Goal: Task Accomplishment & Management: Use online tool/utility

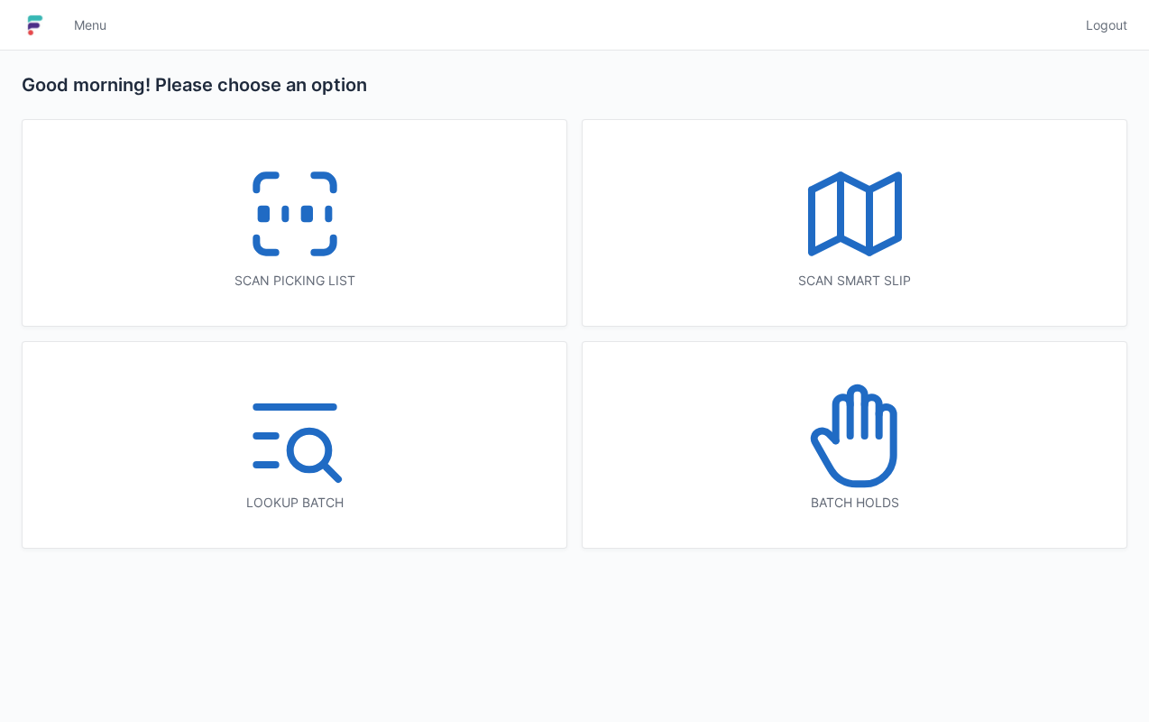
click at [340, 249] on icon at bounding box center [294, 213] width 115 height 115
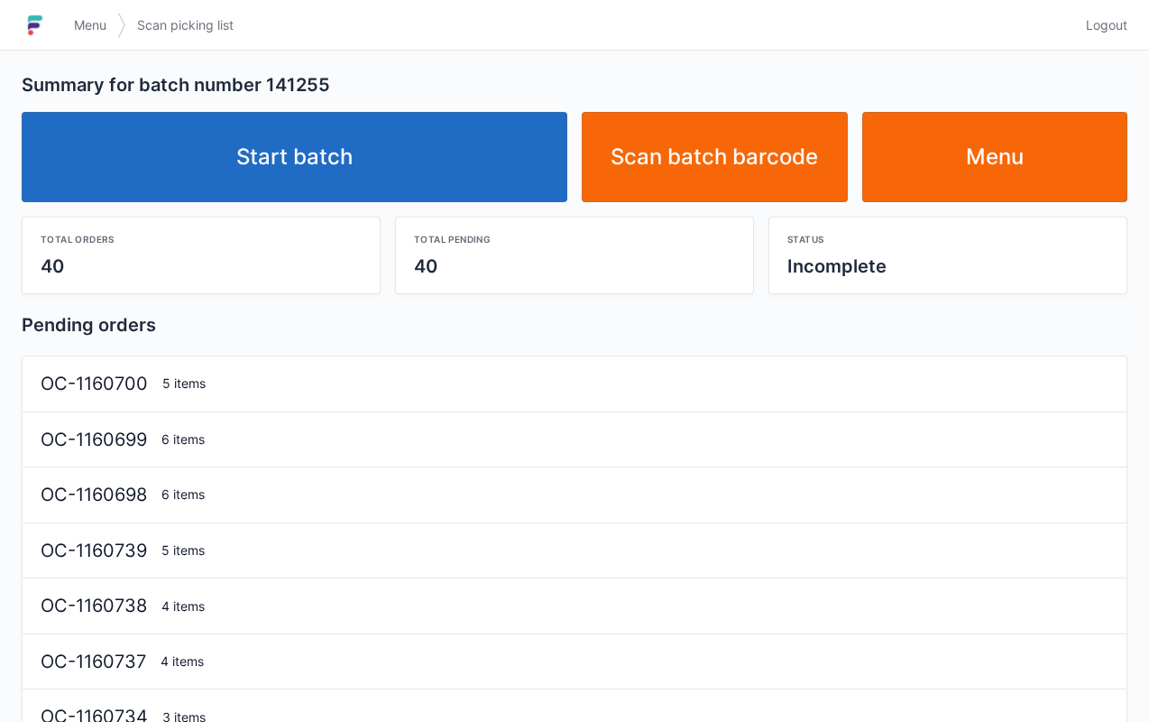
click at [402, 177] on link "Start batch" at bounding box center [295, 157] width 546 height 90
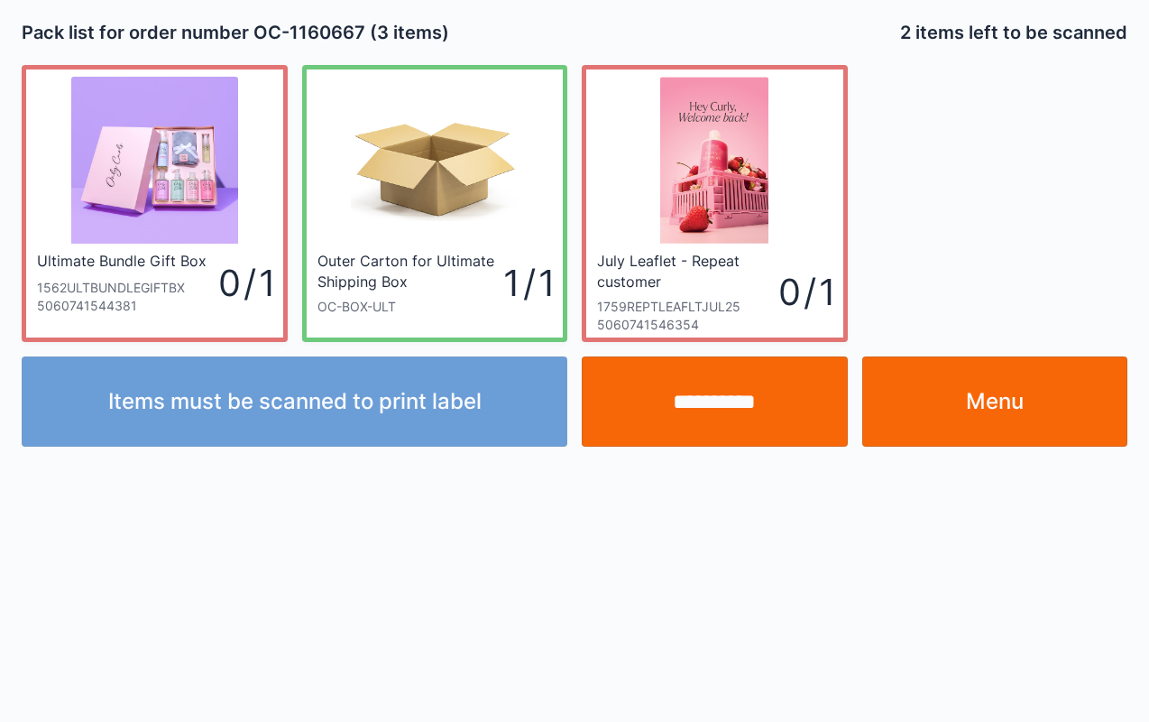
click at [715, 417] on input "**********" at bounding box center [715, 401] width 266 height 90
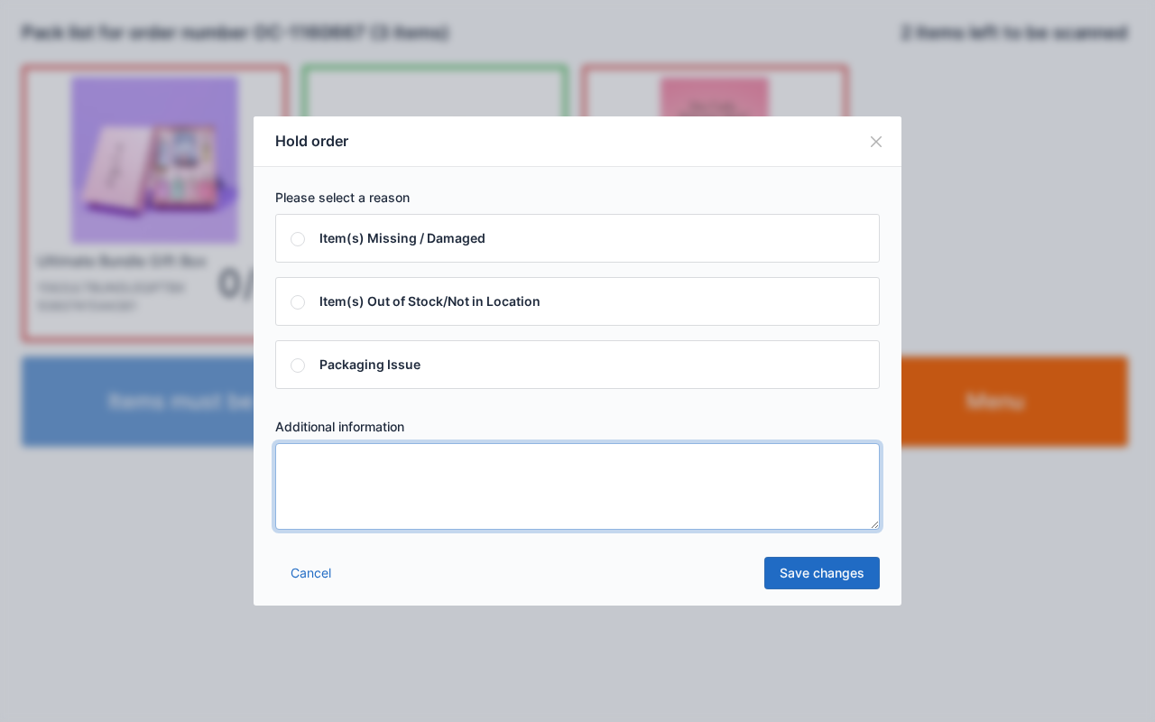
click at [522, 487] on textarea at bounding box center [577, 486] width 605 height 87
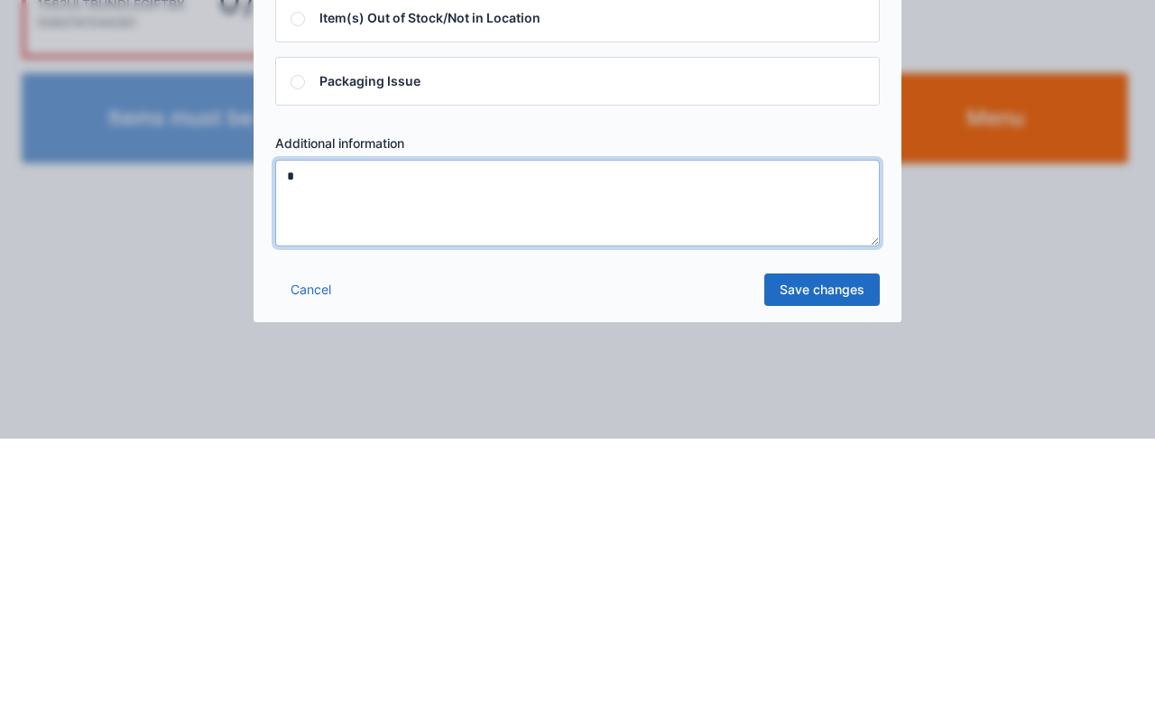
type textarea "*"
click at [803, 577] on link "Save changes" at bounding box center [821, 573] width 115 height 32
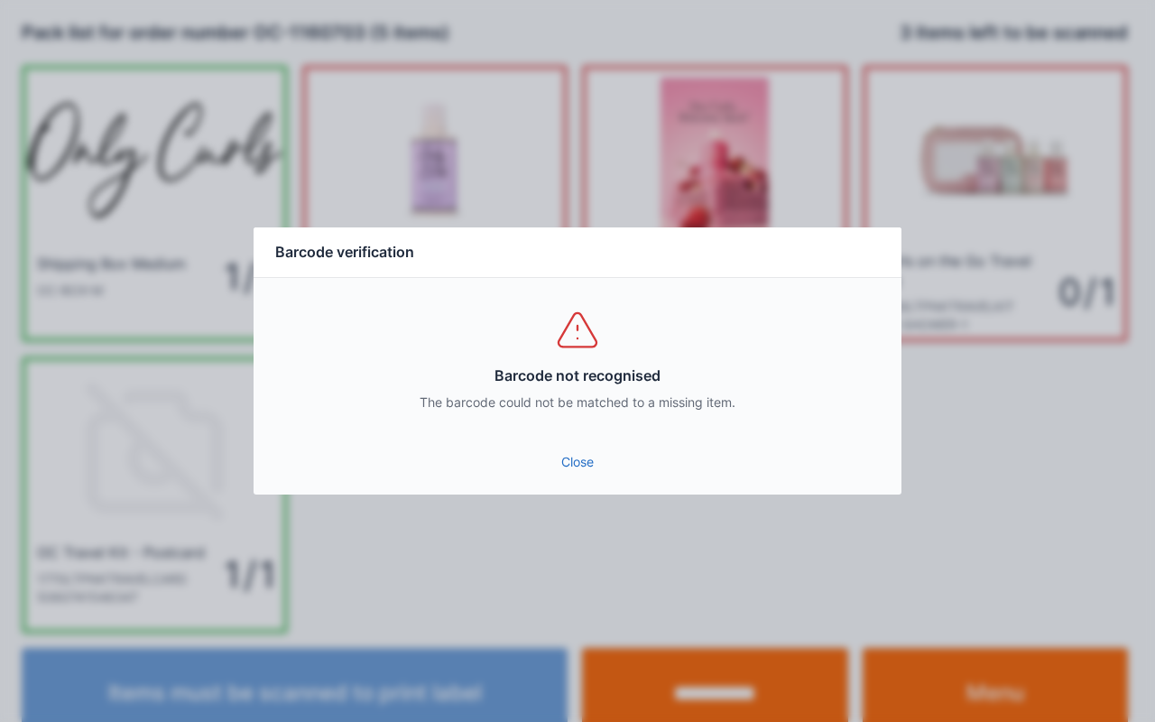
click at [574, 471] on link "Close" at bounding box center [577, 462] width 619 height 32
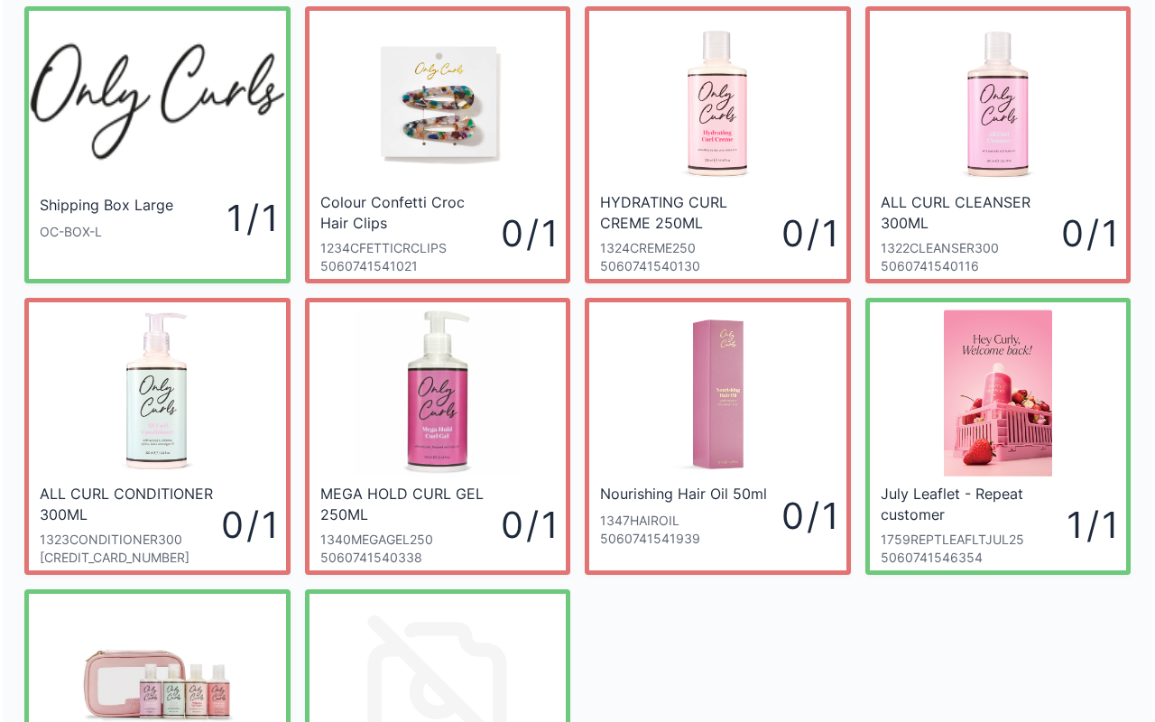
scroll to position [52, 0]
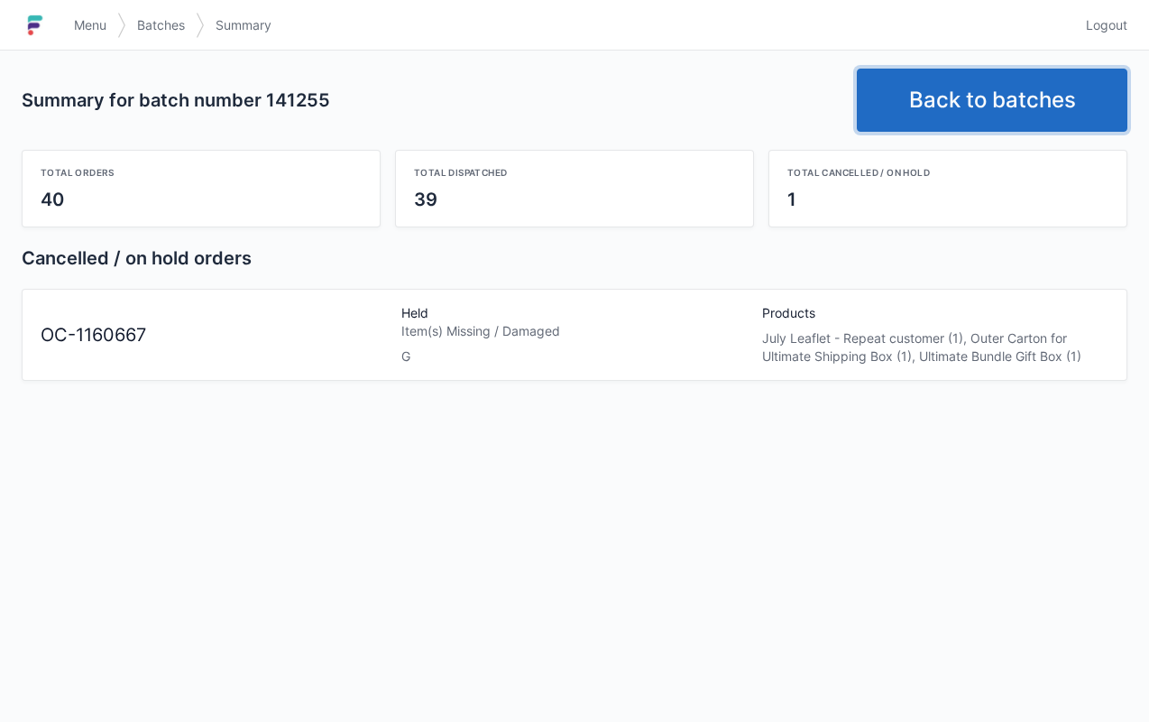
click at [1021, 87] on link "Back to batches" at bounding box center [992, 100] width 271 height 63
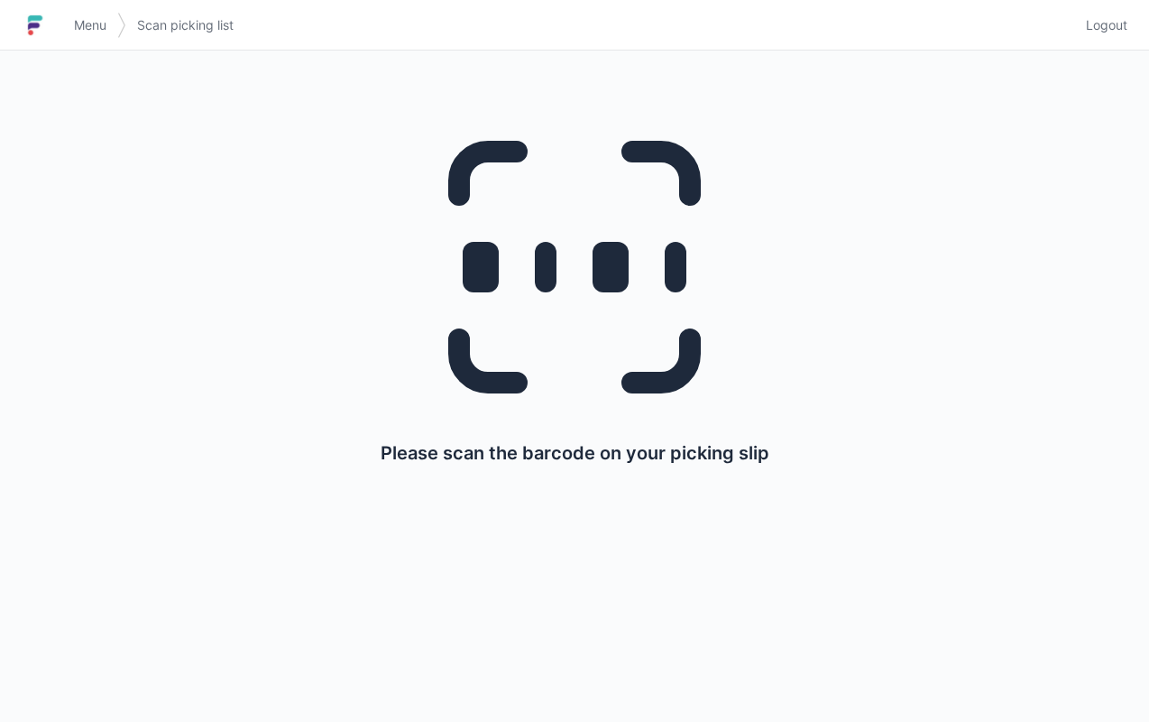
click at [92, 25] on span "Menu" at bounding box center [90, 25] width 32 height 18
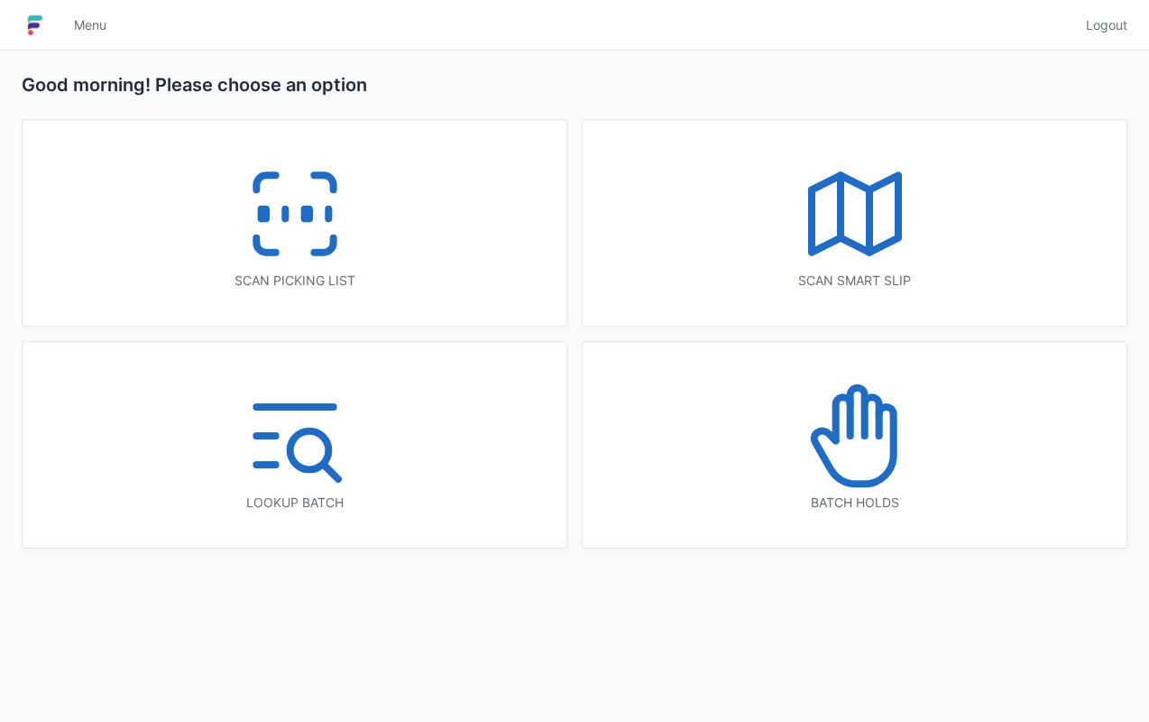
click at [904, 463] on icon at bounding box center [855, 435] width 115 height 115
